Goal: Download file/media: Download file/media

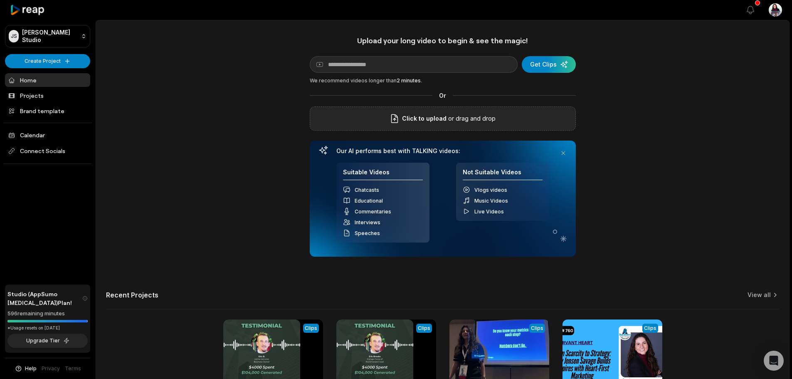
click at [525, 110] on div "Click to upload or drag and drop" at bounding box center [443, 118] width 266 height 24
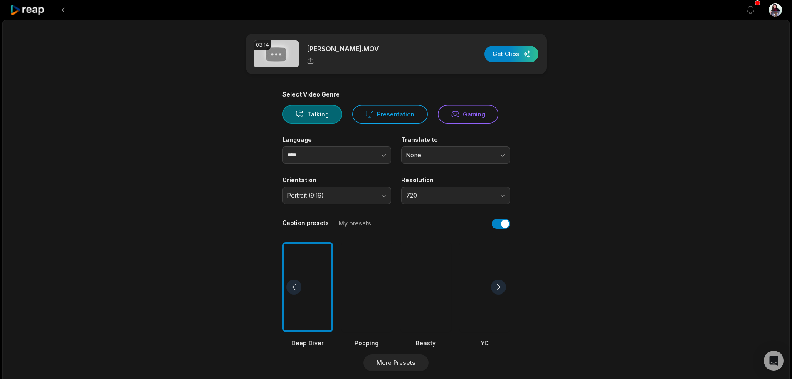
click at [358, 186] on div "Orientation Portrait (9:16)" at bounding box center [336, 190] width 109 height 28
click at [358, 202] on button "Portrait (9:16)" at bounding box center [336, 195] width 109 height 17
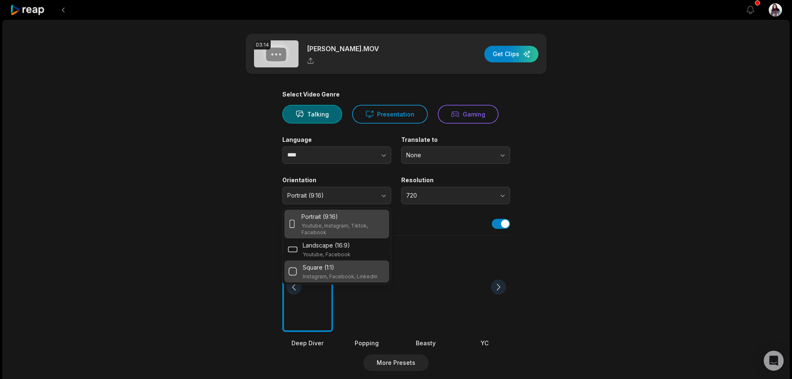
click at [348, 273] on p "Instagram, Facebook, LinkedIn" at bounding box center [340, 276] width 75 height 7
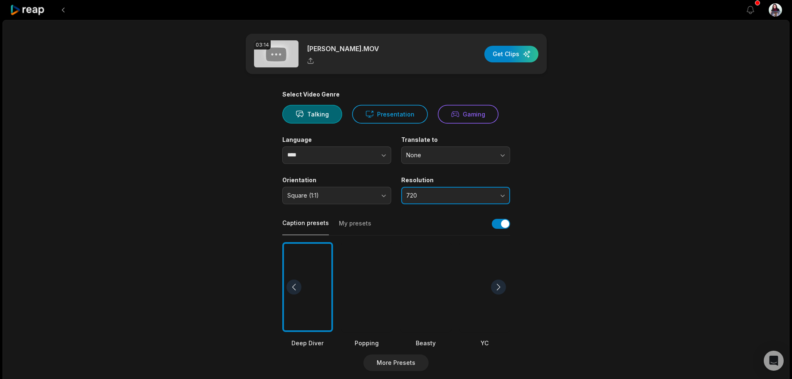
click at [483, 187] on button "720" at bounding box center [455, 195] width 109 height 17
click at [485, 187] on button "720" at bounding box center [455, 195] width 109 height 17
click at [487, 191] on button "720" at bounding box center [455, 195] width 109 height 17
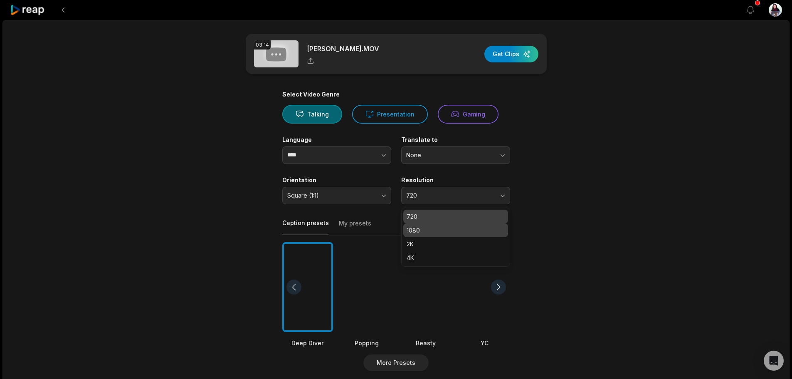
click at [455, 224] on div "1080" at bounding box center [455, 230] width 105 height 14
click at [587, 207] on main "03:14 Llana Testimony.MOV Get Clips Select Video Genre Talking Presentation Gam…" at bounding box center [396, 287] width 403 height 506
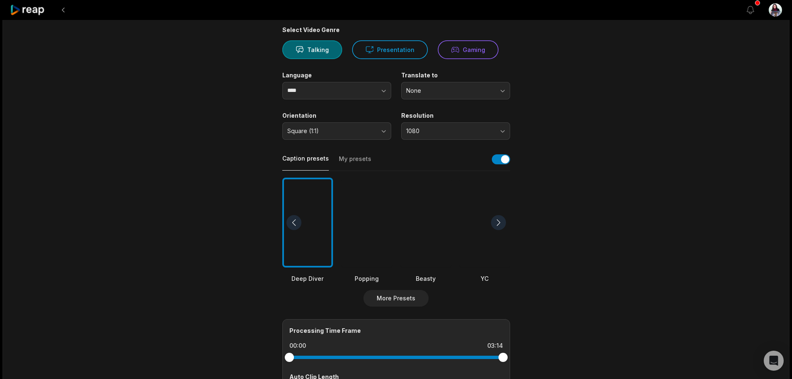
scroll to position [83, 0]
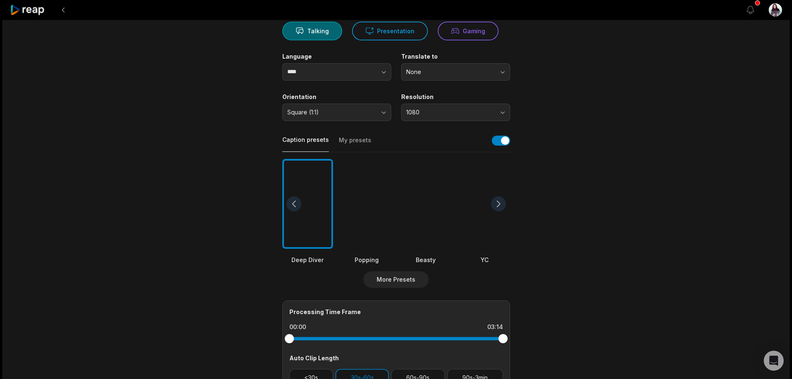
click at [362, 138] on button "My presets" at bounding box center [355, 144] width 32 height 16
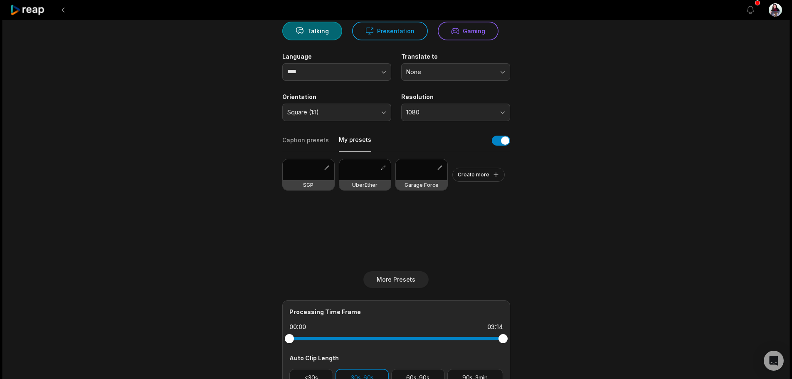
click at [428, 174] on div at bounding box center [422, 169] width 52 height 21
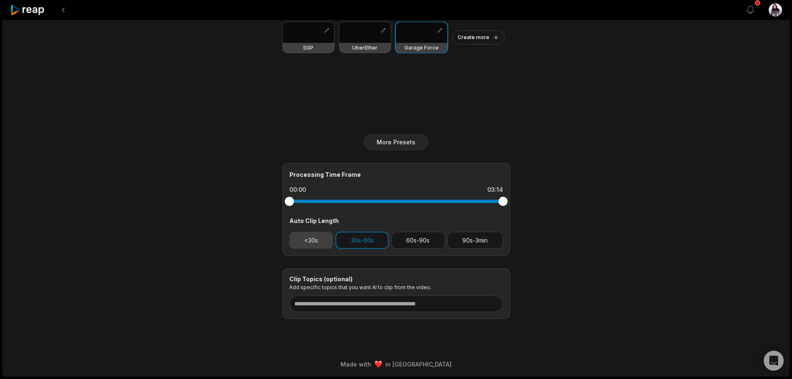
click at [312, 246] on button "<30s" at bounding box center [312, 240] width 44 height 17
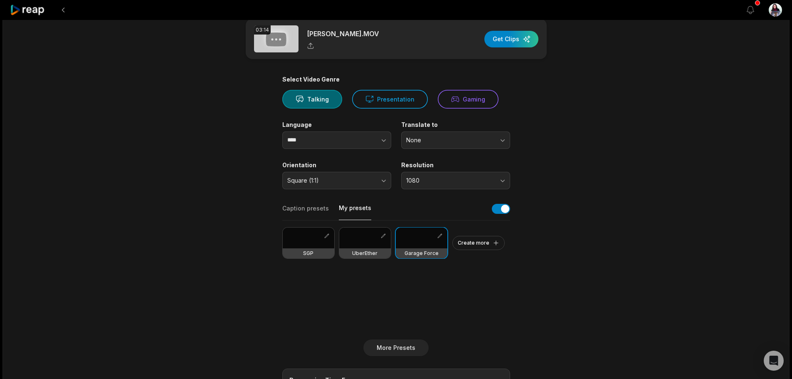
scroll to position [0, 0]
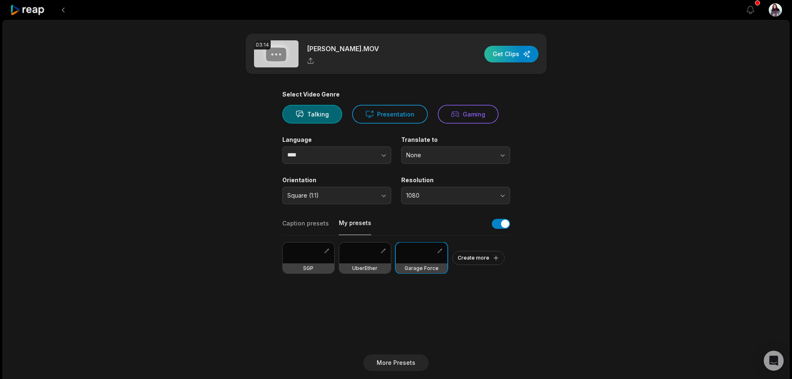
click at [526, 52] on div "button" at bounding box center [512, 54] width 54 height 17
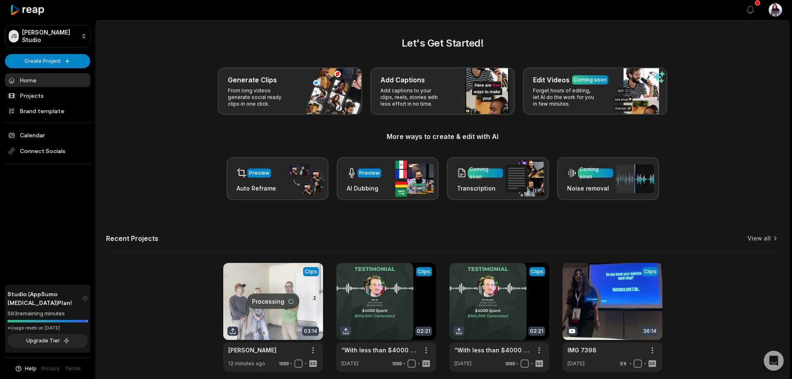
click at [257, 289] on link at bounding box center [273, 317] width 100 height 109
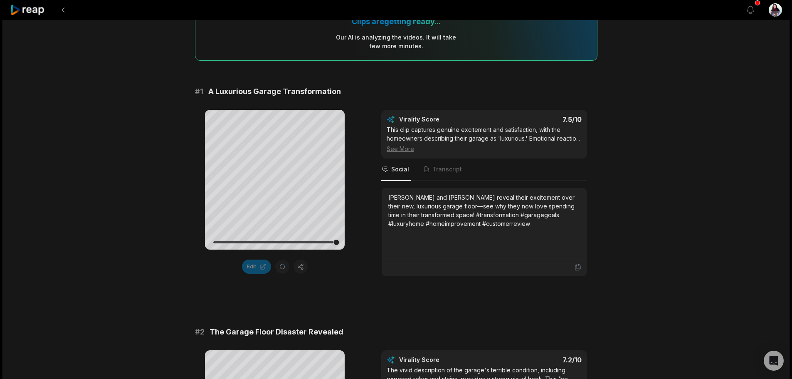
scroll to position [83, 0]
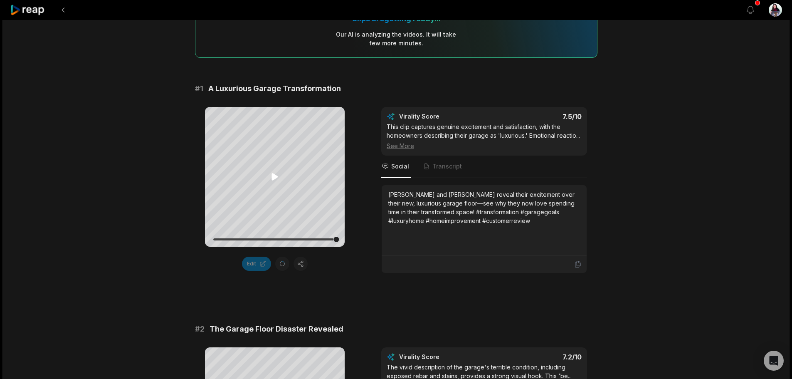
click at [274, 178] on icon at bounding box center [275, 176] width 6 height 7
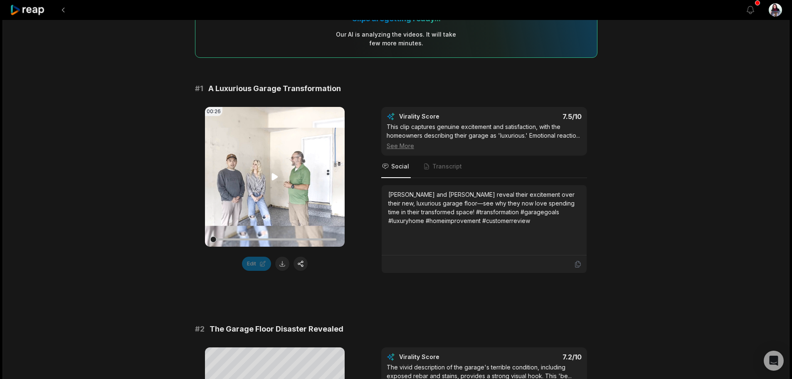
click at [275, 176] on icon at bounding box center [275, 176] width 6 height 7
click at [254, 238] on div at bounding box center [274, 239] width 123 height 15
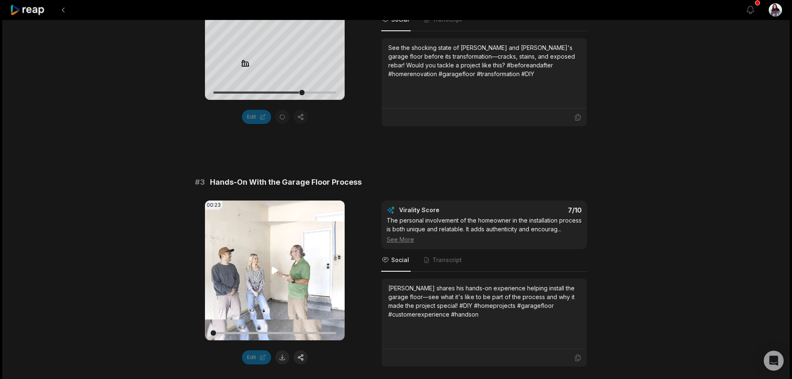
scroll to position [582, 0]
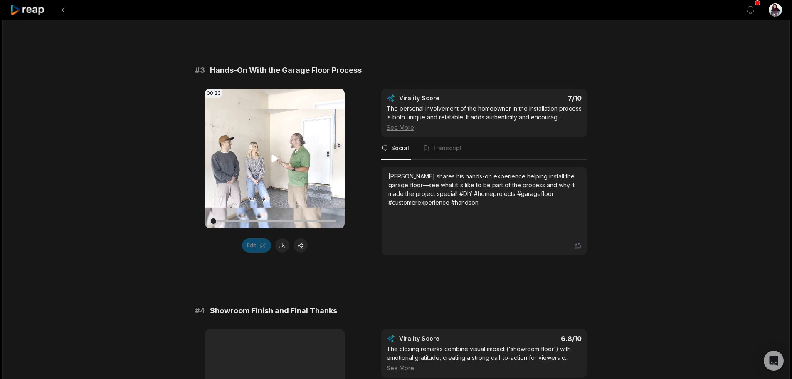
click at [285, 149] on video "Your browser does not support mp4 format." at bounding box center [275, 159] width 140 height 140
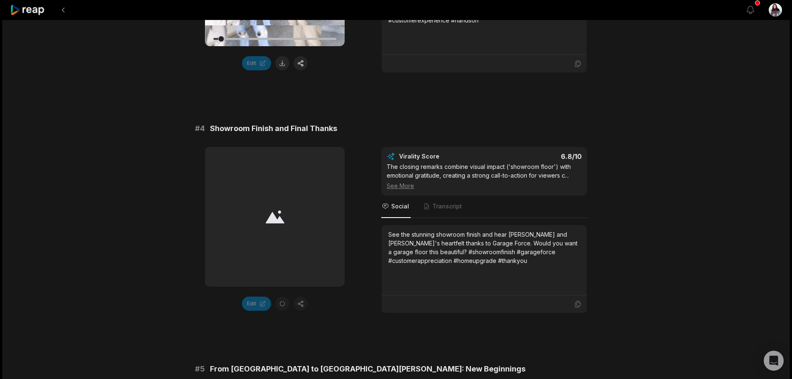
scroll to position [790, 0]
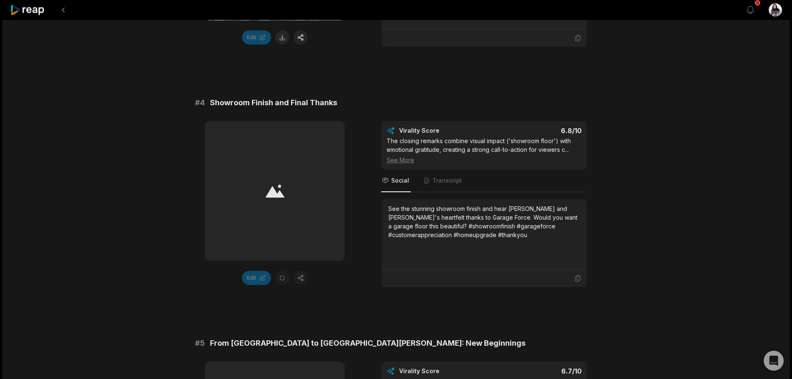
click at [277, 208] on div at bounding box center [275, 191] width 140 height 140
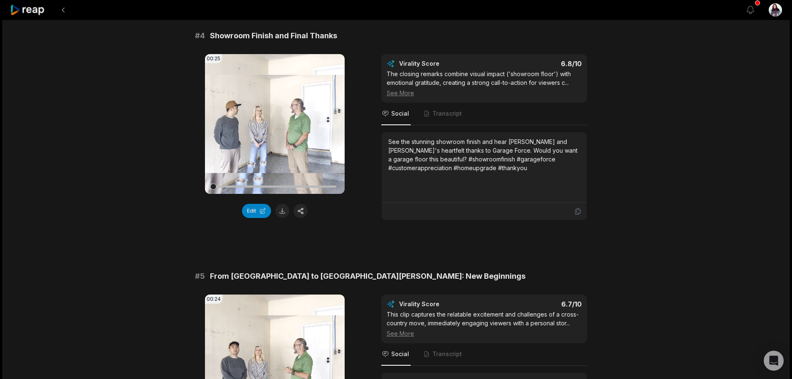
scroll to position [723, 0]
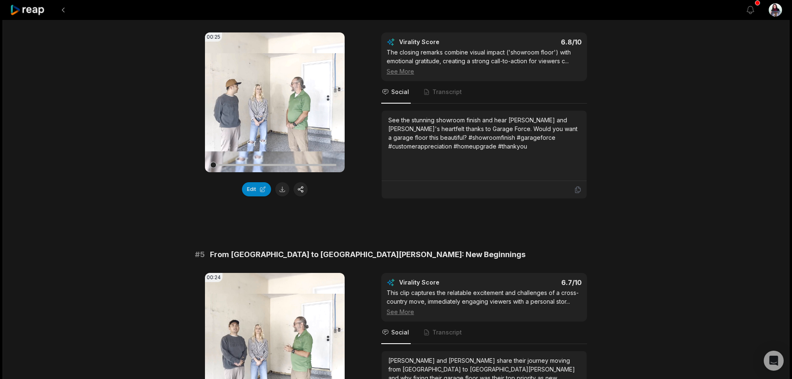
scroll to position [832, 0]
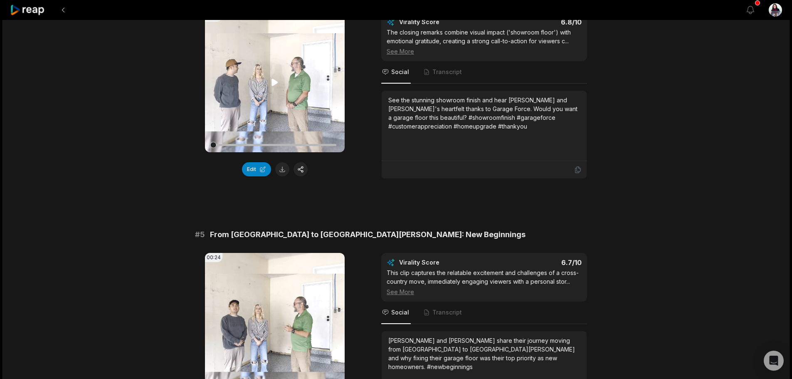
click at [276, 82] on icon at bounding box center [275, 82] width 6 height 7
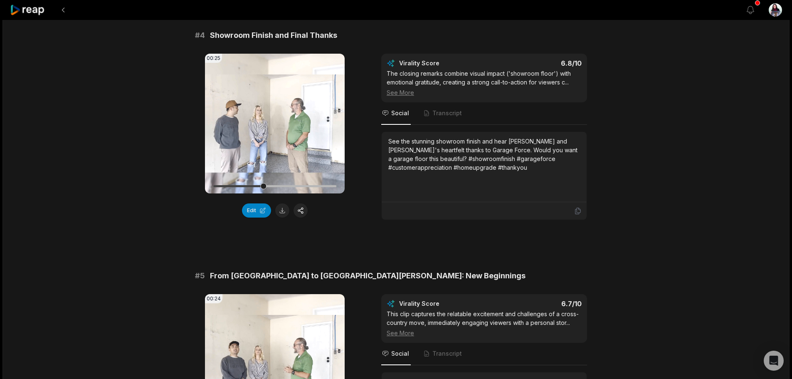
scroll to position [790, 0]
click at [282, 214] on button at bounding box center [282, 211] width 14 height 14
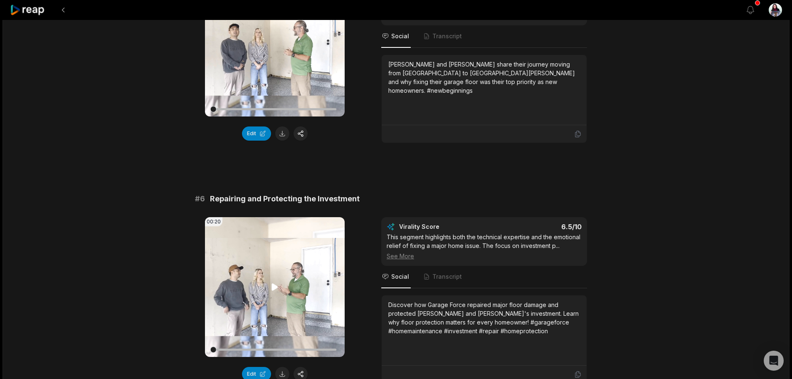
scroll to position [1123, 0]
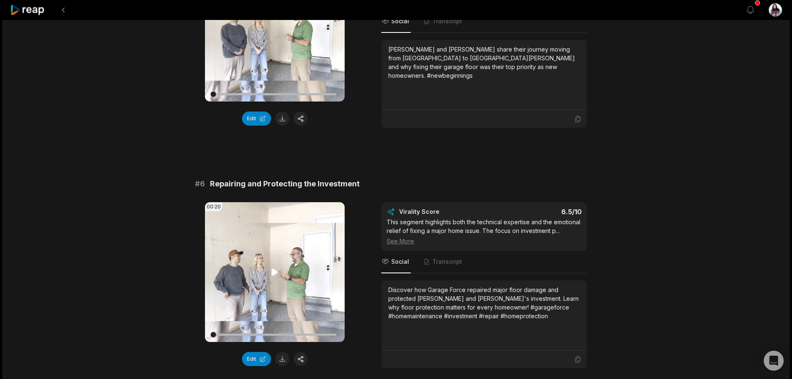
click at [278, 265] on video "Your browser does not support mp4 format." at bounding box center [275, 272] width 140 height 140
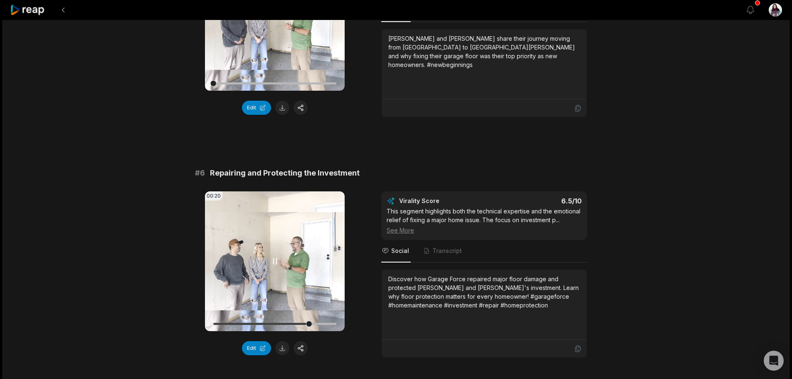
click at [276, 259] on icon at bounding box center [275, 261] width 10 height 10
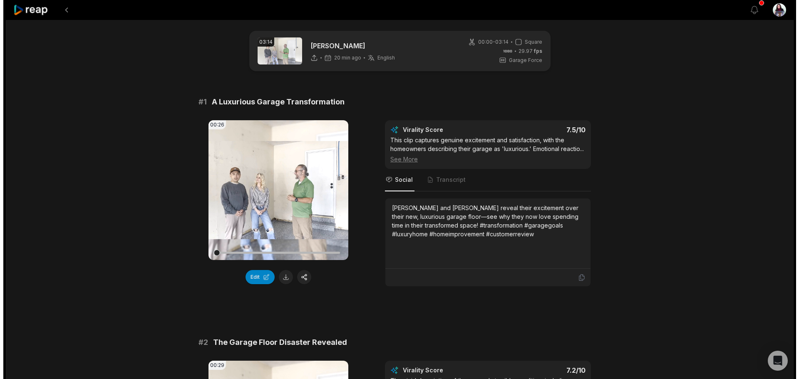
scroll to position [0, 0]
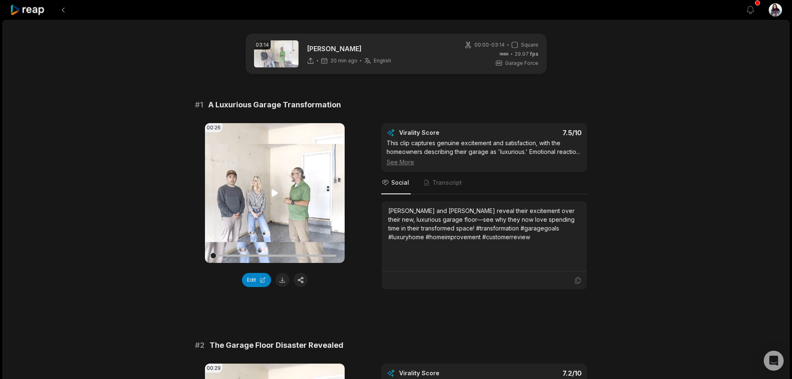
click at [293, 187] on video "Your browser does not support mp4 format." at bounding box center [275, 193] width 140 height 140
click at [312, 255] on div at bounding box center [274, 256] width 123 height 2
click at [252, 279] on button "Edit" at bounding box center [256, 280] width 29 height 14
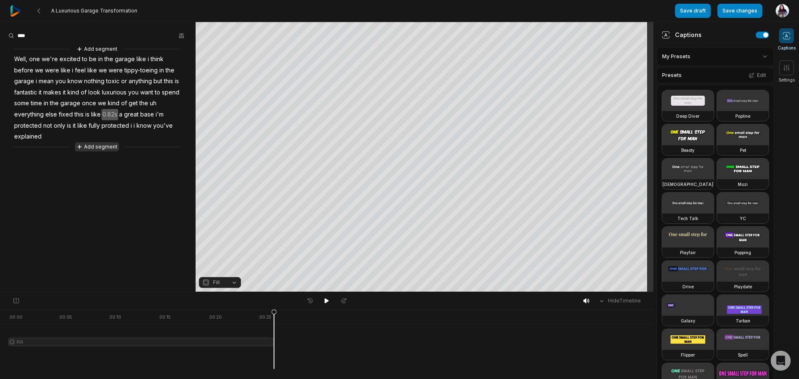
click at [91, 147] on button "Add segment" at bounding box center [97, 146] width 44 height 9
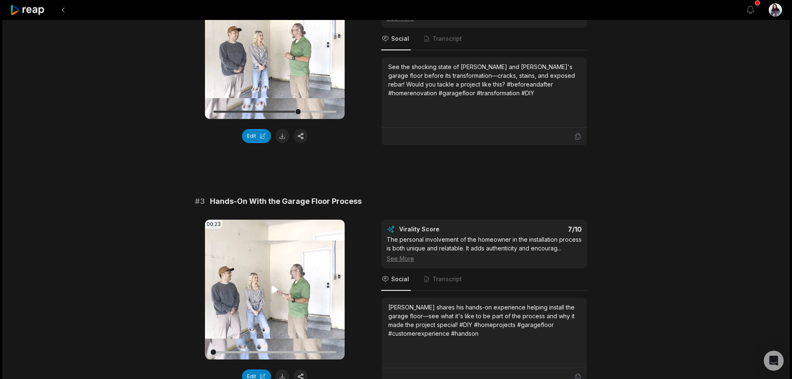
scroll to position [416, 0]
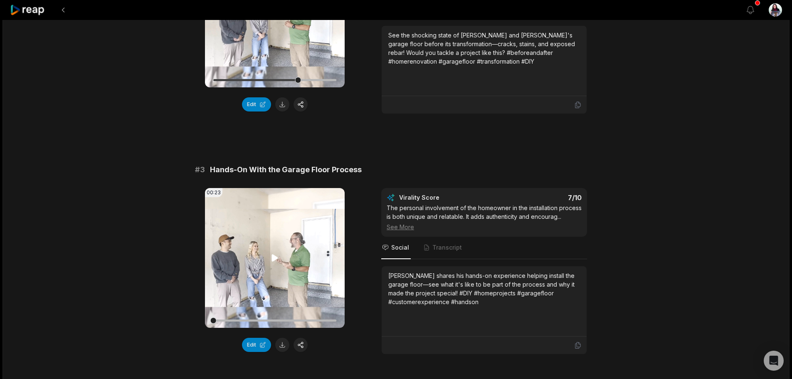
click at [275, 258] on icon at bounding box center [275, 257] width 6 height 7
click at [275, 255] on icon at bounding box center [275, 258] width 10 height 10
